Goal: Navigation & Orientation: Find specific page/section

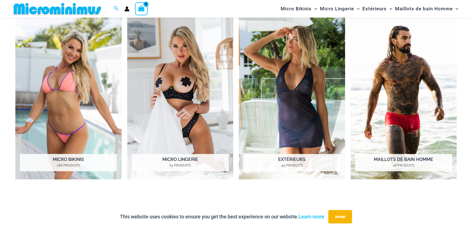
scroll to position [497, 0]
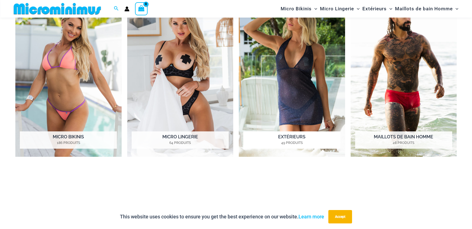
click at [274, 139] on h2 "Extérieurs 49 Produits" at bounding box center [291, 139] width 97 height 17
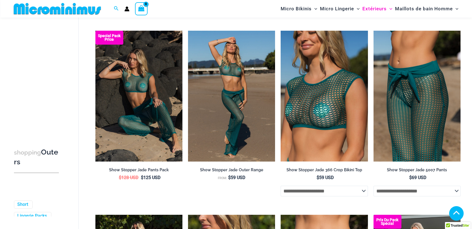
scroll to position [1478, 0]
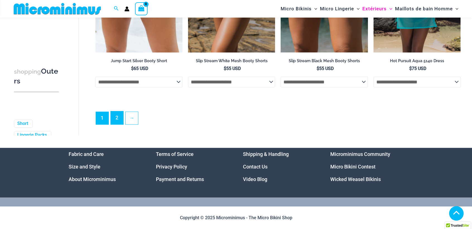
click at [117, 117] on link "2" at bounding box center [117, 117] width 13 height 13
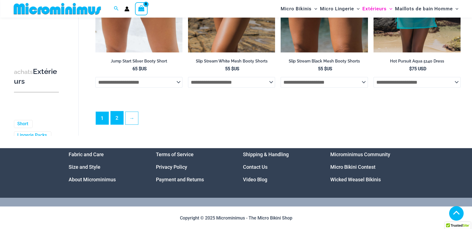
scroll to position [1482, 0]
